Goal: Complete application form

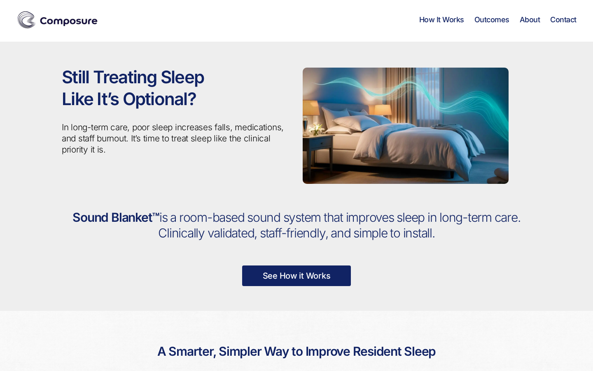
scroll to position [10, 0]
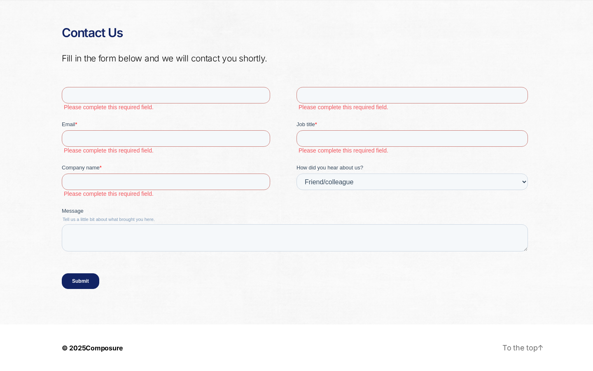
select select "Internet search"
select select
click at [166, 95] on input "First name *" at bounding box center [166, 94] width 208 height 16
type input "[PERSON_NAME]"
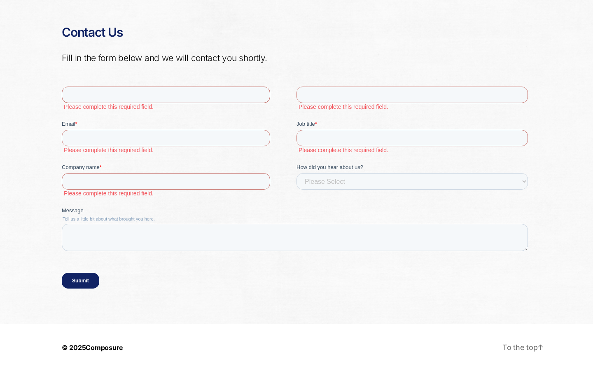
click at [166, 95] on input "First name *" at bounding box center [166, 94] width 208 height 16
type input "Loop"
click at [166, 95] on input "First name *" at bounding box center [166, 94] width 208 height 16
click at [412, 95] on input "Last name *" at bounding box center [412, 94] width 231 height 16
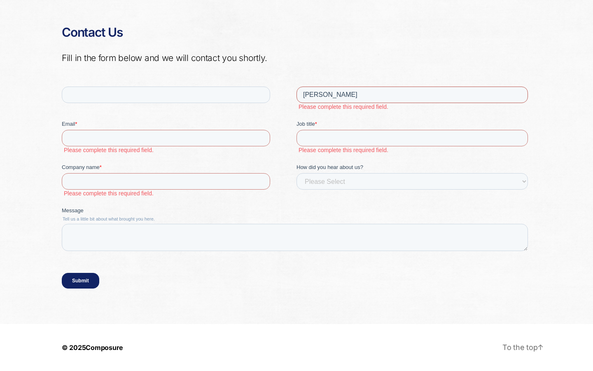
type input "[PERSON_NAME]"
click at [412, 95] on input "Last name *" at bounding box center [412, 94] width 231 height 16
type input "Consultant"
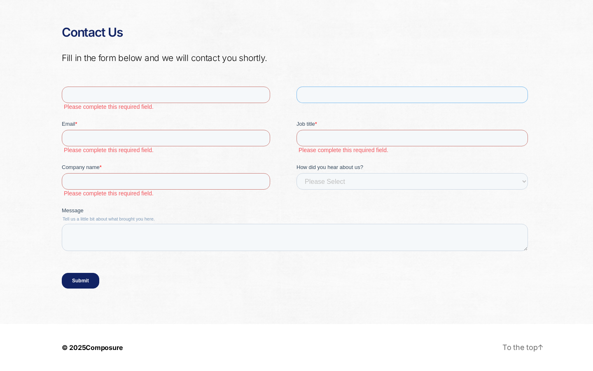
click at [412, 95] on input "Last name *" at bounding box center [412, 94] width 231 height 16
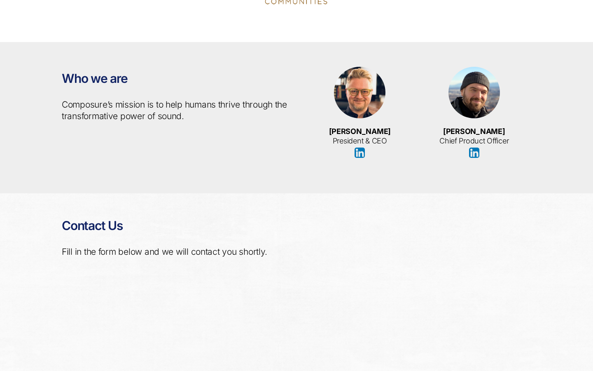
scroll to position [1627, 0]
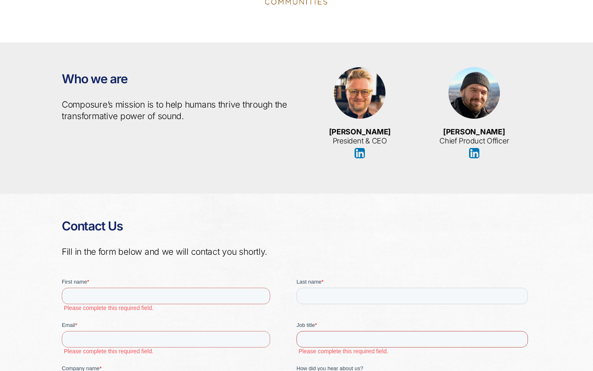
click at [412, 339] on input "Job title *" at bounding box center [412, 339] width 231 height 16
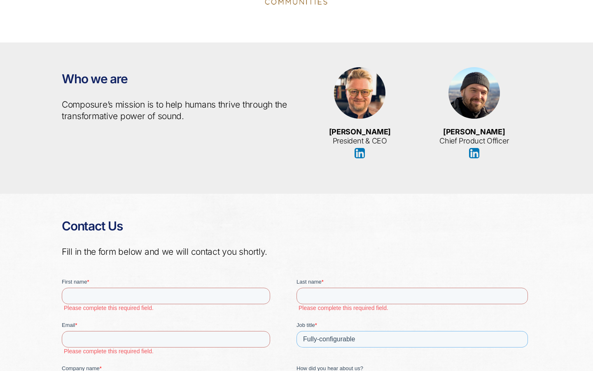
type input "Fully-configurable"
click at [412, 339] on input "Job title *" at bounding box center [412, 339] width 231 height 16
type input "Myriam Kunze"
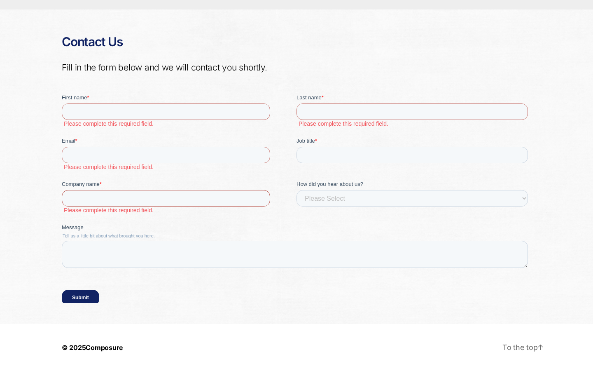
click at [166, 198] on input "Company name *" at bounding box center [166, 198] width 208 height 16
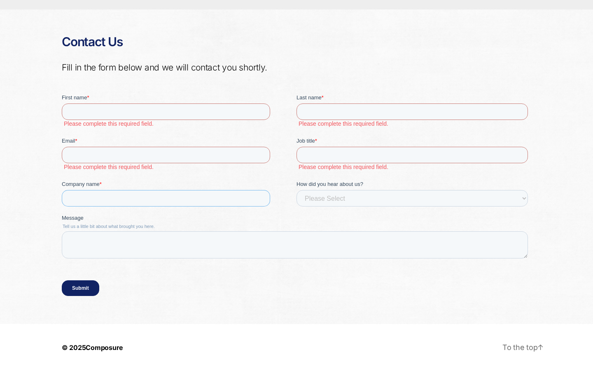
click at [166, 198] on input "Company name *" at bounding box center [166, 198] width 208 height 16
type input "[PERSON_NAME]"
click at [166, 198] on input "Company name *" at bounding box center [166, 198] width 208 height 16
type input "Incredible"
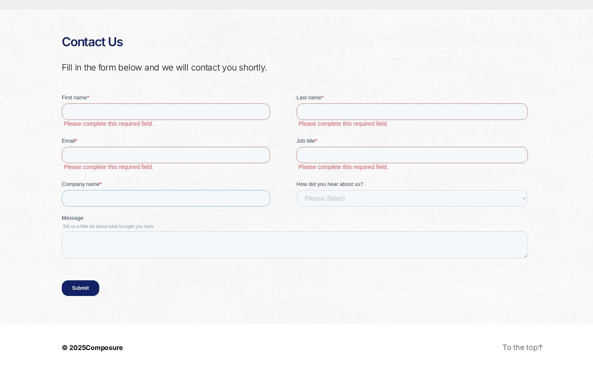
click at [166, 198] on input "Company name *" at bounding box center [166, 198] width 208 height 16
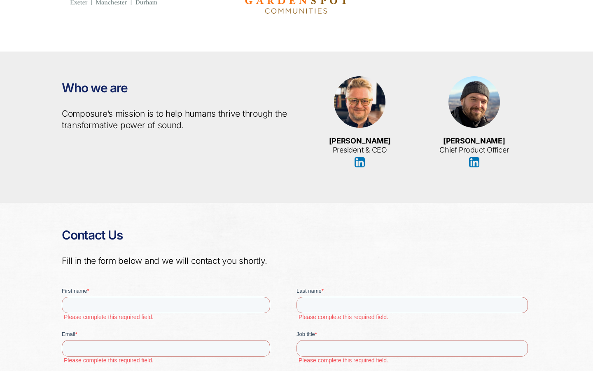
select select "A friend"
select select "Prof Referral"
select select
click at [166, 305] on input "First name *" at bounding box center [166, 305] width 208 height 16
type input "[PERSON_NAME]"
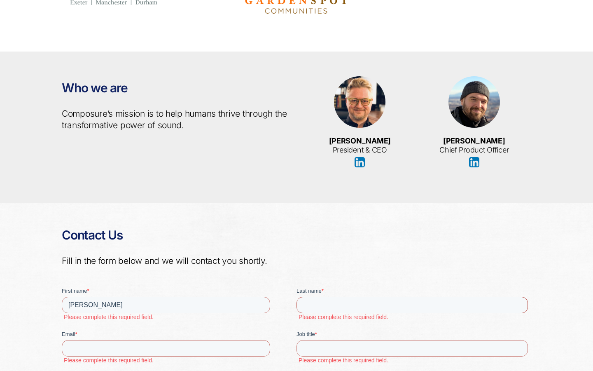
click at [412, 305] on input "Last name *" at bounding box center [412, 305] width 231 height 16
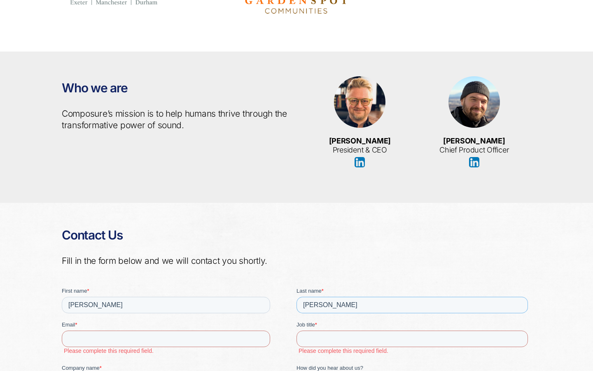
type input "[PERSON_NAME]"
click at [166, 339] on input "Email *" at bounding box center [166, 338] width 208 height 16
type input "[PERSON_NAME][EMAIL_ADDRESS][DOMAIN_NAME]"
click at [412, 339] on input "Job title *" at bounding box center [412, 338] width 231 height 16
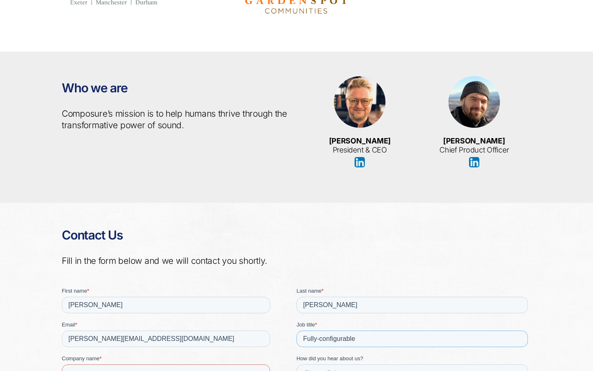
type input "Fully-configurable"
click at [166, 370] on input "Company name *" at bounding box center [166, 372] width 208 height 16
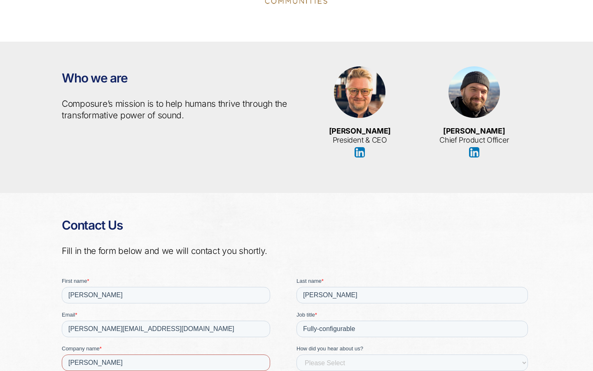
type input "[PERSON_NAME]"
select select "Internet search"
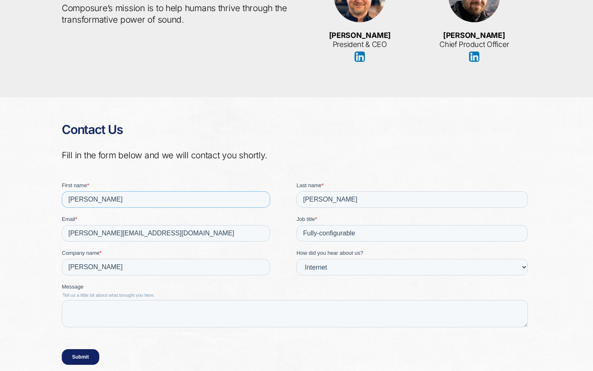
click at [62, 349] on input "Submit" at bounding box center [80, 357] width 37 height 16
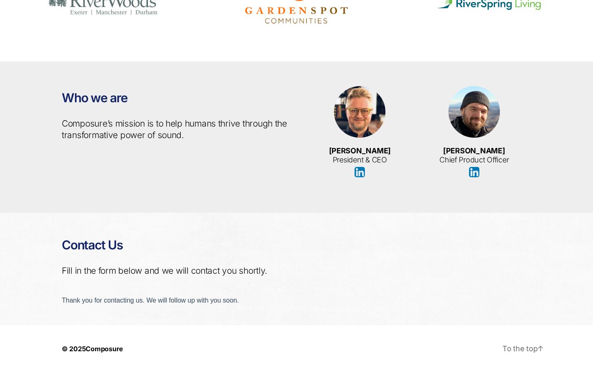
scroll to position [1609, 0]
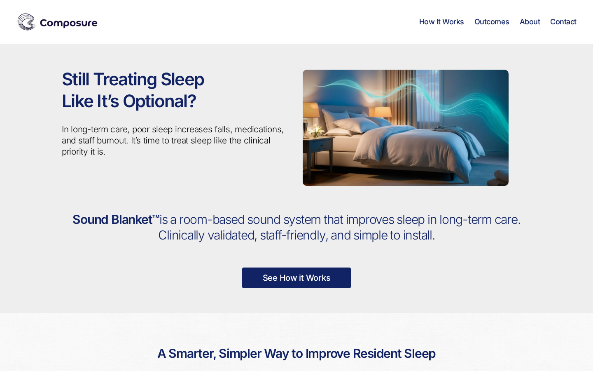
select select "Internet search"
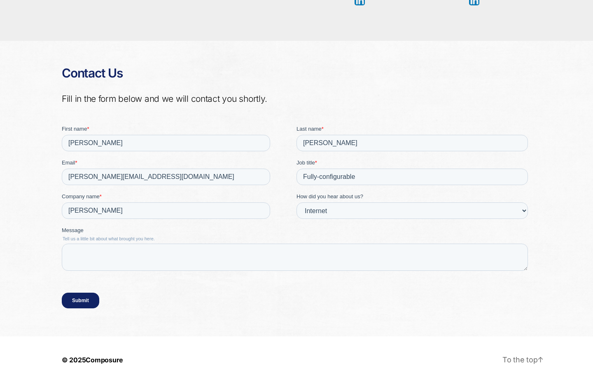
scroll to position [1792, 0]
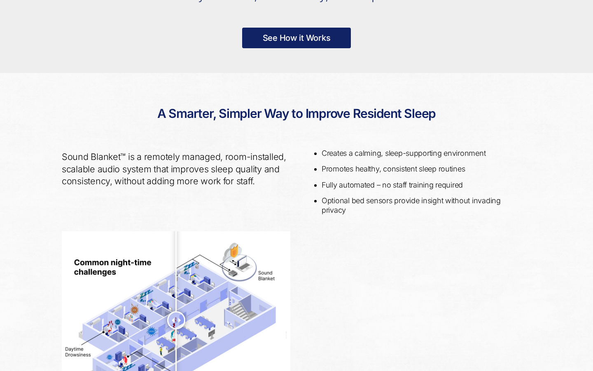
scroll to position [0, 1717]
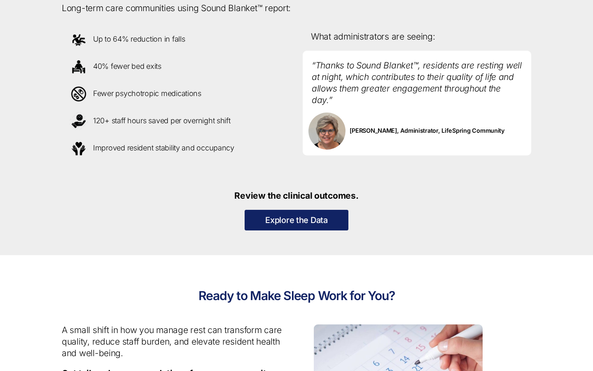
select select "Internet search"
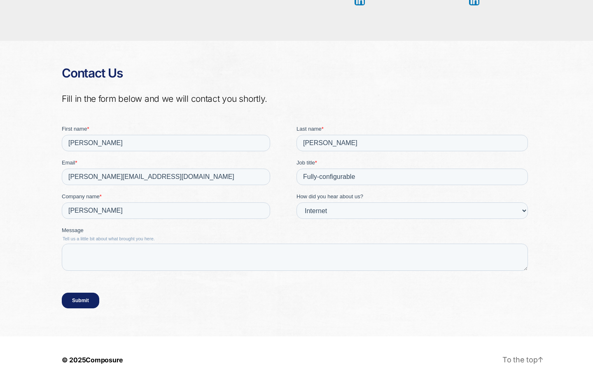
scroll to position [1792, 0]
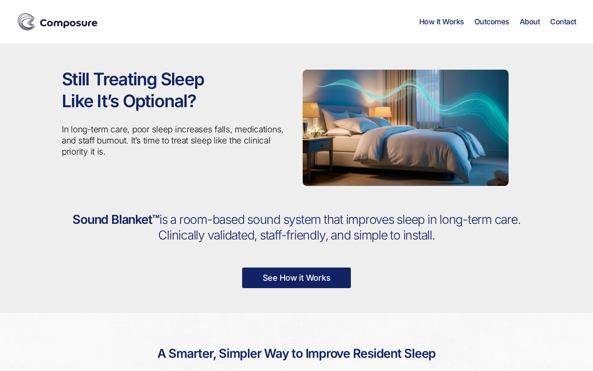
select select "Internet search"
